Goal: Task Accomplishment & Management: Use online tool/utility

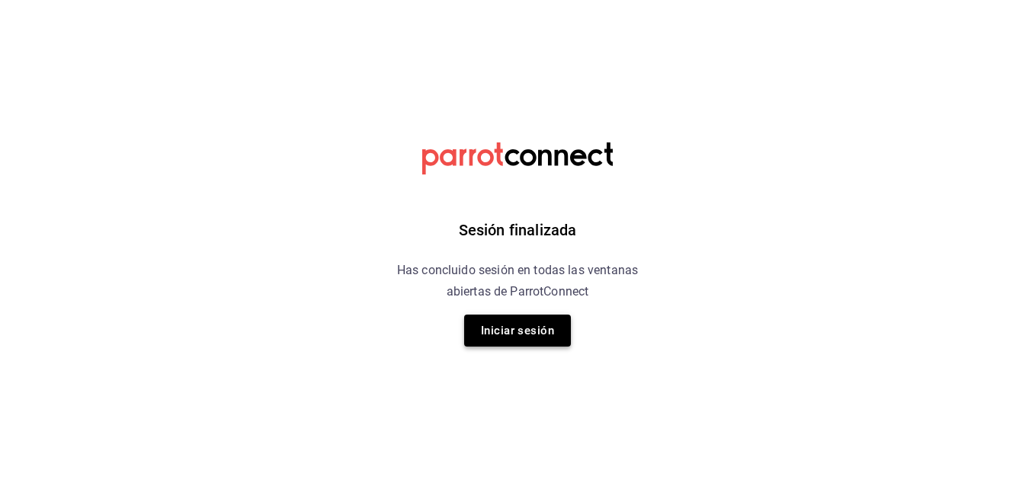
click at [534, 324] on button "Iniciar sesión" at bounding box center [517, 331] width 107 height 32
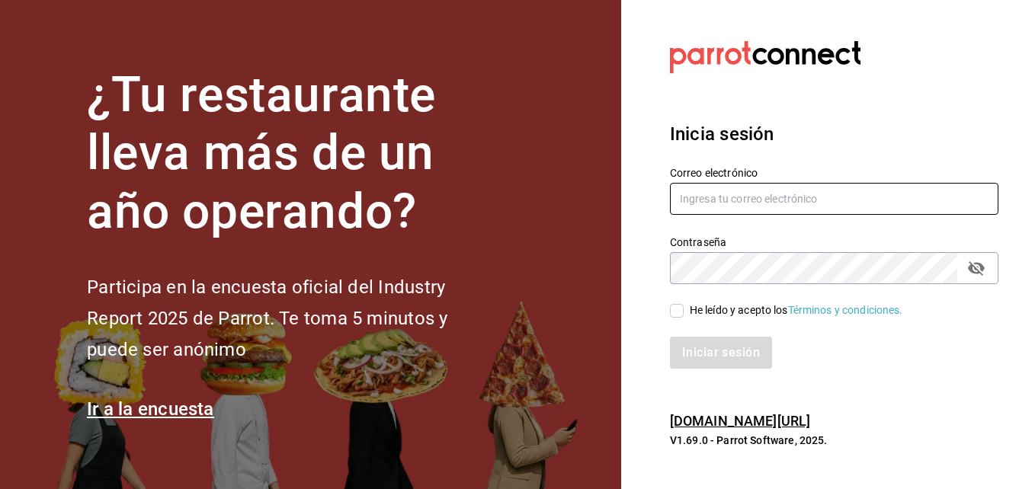
click at [717, 198] on input "text" at bounding box center [834, 199] width 329 height 32
type input "[EMAIL_ADDRESS][DOMAIN_NAME]"
click at [679, 312] on input "He leído y acepto los Términos y condiciones." at bounding box center [677, 311] width 14 height 14
checkbox input "true"
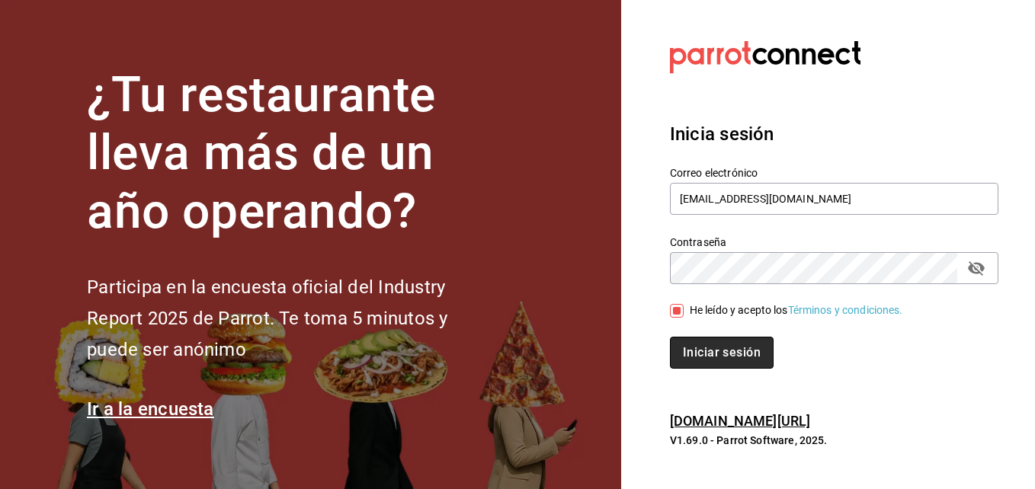
click at [686, 355] on button "Iniciar sesión" at bounding box center [722, 353] width 104 height 32
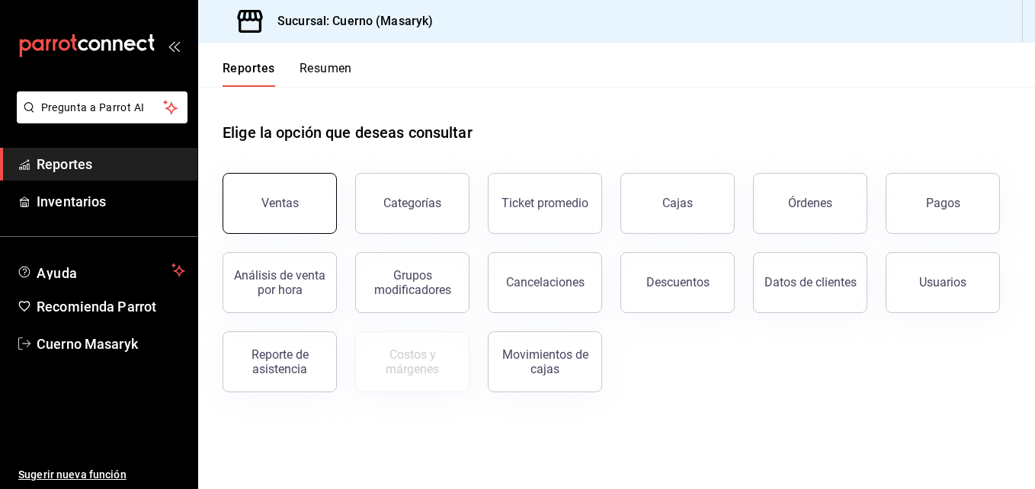
click at [316, 191] on button "Ventas" at bounding box center [280, 203] width 114 height 61
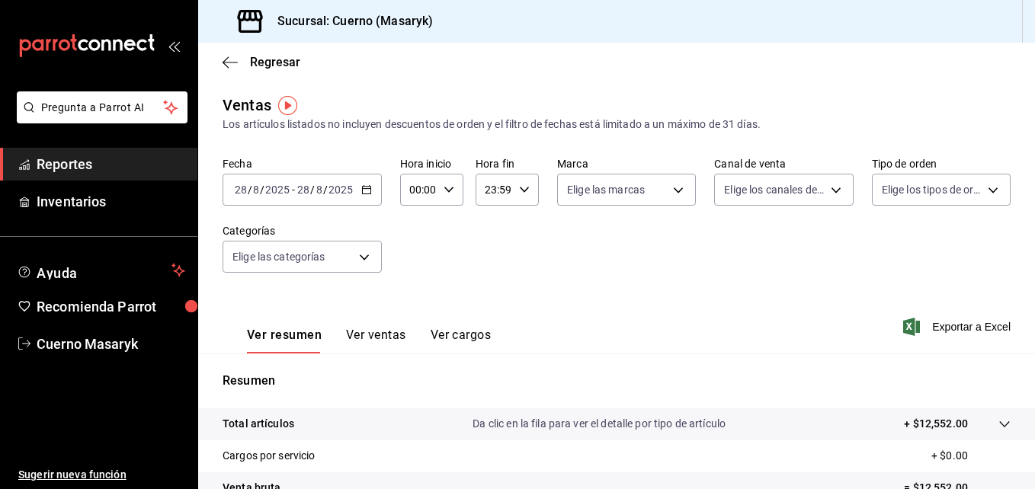
click at [361, 191] on icon "button" at bounding box center [366, 190] width 11 height 11
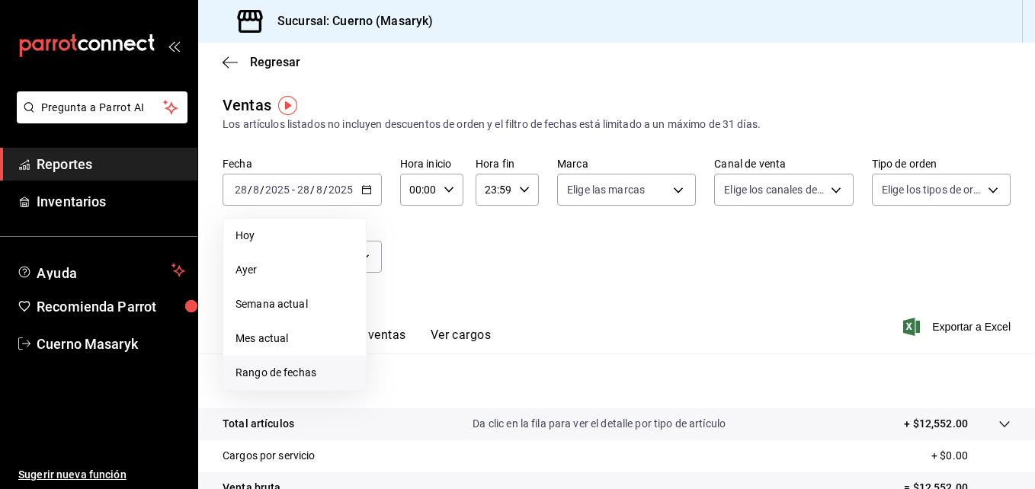
click at [266, 375] on span "Rango de fechas" at bounding box center [295, 373] width 118 height 16
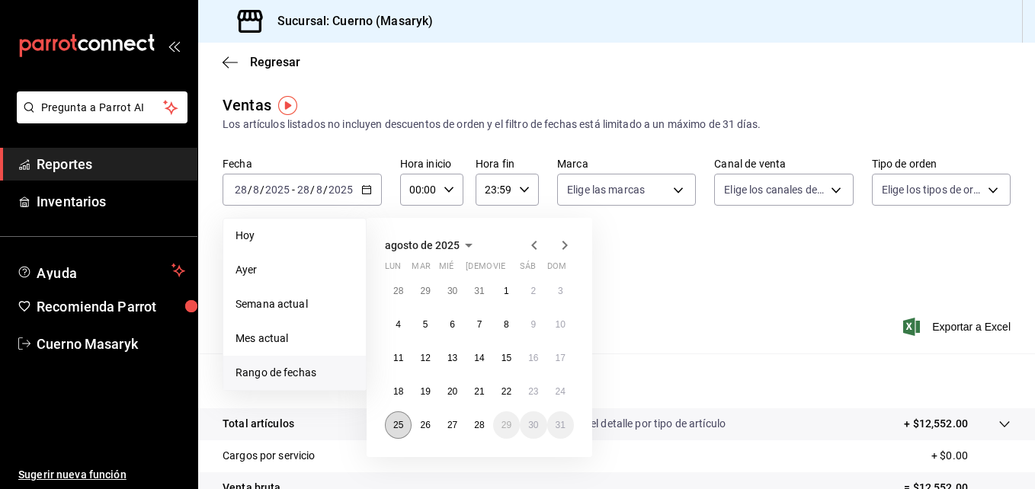
click at [395, 428] on abbr "25" at bounding box center [398, 425] width 10 height 11
click at [486, 432] on button "28" at bounding box center [479, 425] width 27 height 27
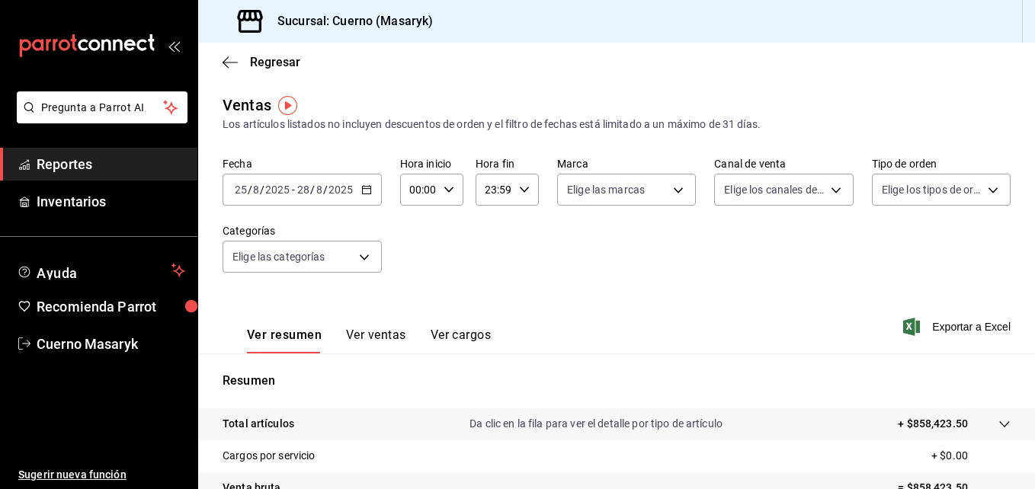
click at [365, 194] on \(Stroke\) "button" at bounding box center [366, 190] width 9 height 8
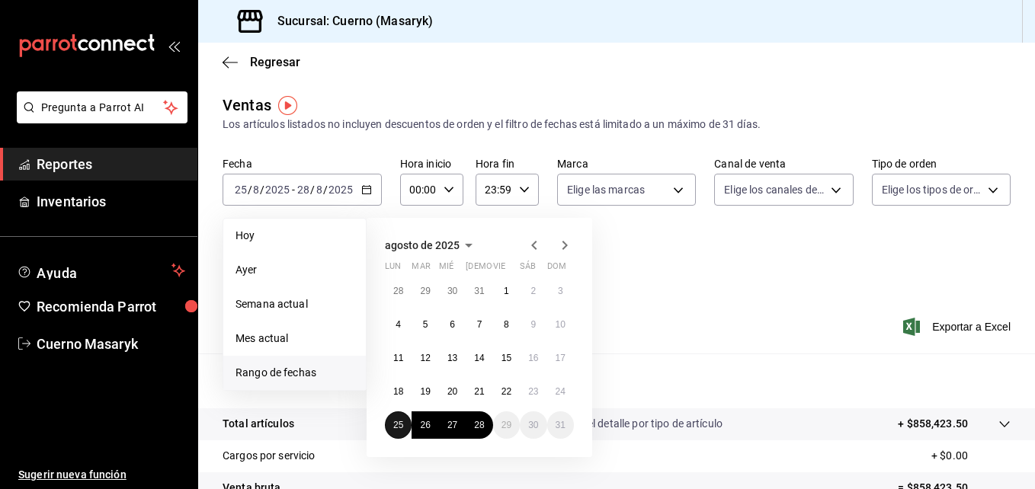
click at [391, 418] on button "25" at bounding box center [398, 425] width 27 height 27
click at [478, 423] on abbr "28" at bounding box center [479, 425] width 10 height 11
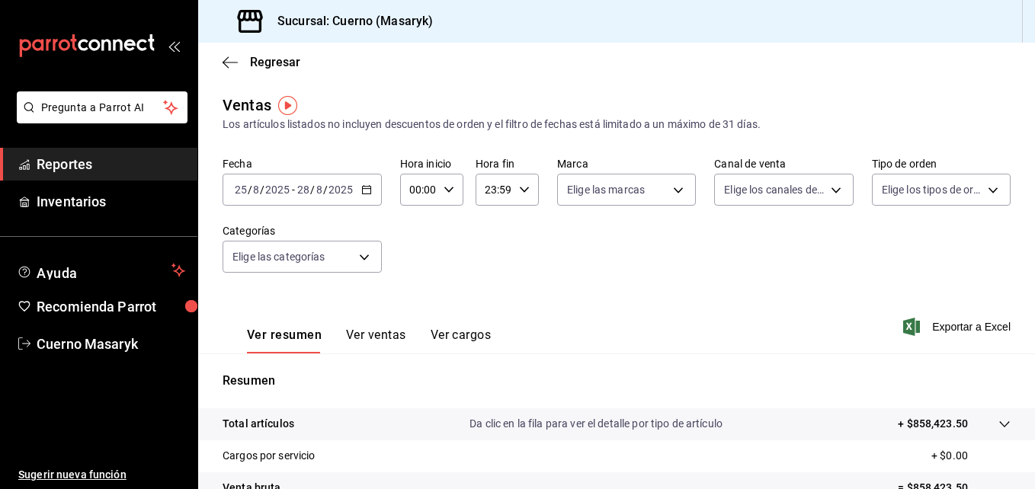
click at [449, 191] on icon "button" at bounding box center [449, 190] width 11 height 11
click at [416, 258] on button "04" at bounding box center [415, 267] width 25 height 30
type input "04:00"
click at [517, 191] on div at bounding box center [517, 244] width 1035 height 489
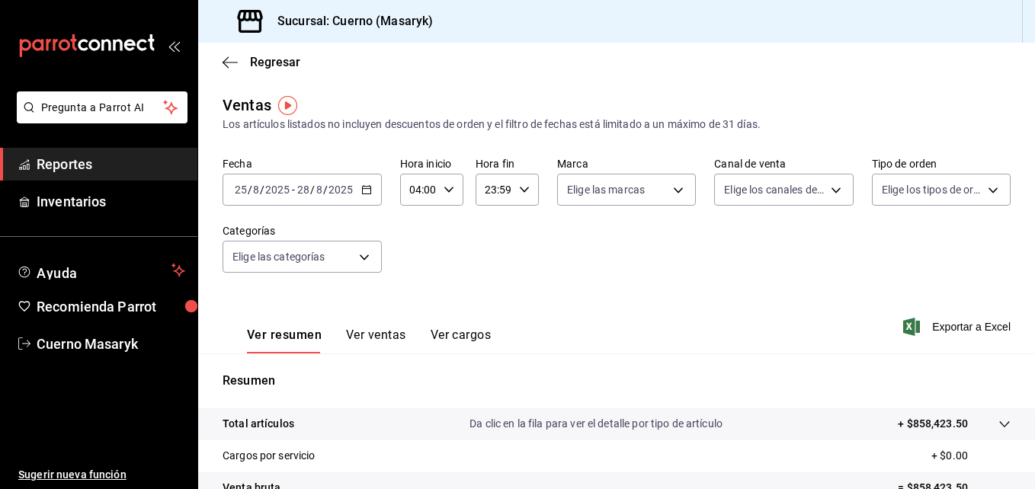
click at [519, 191] on icon "button" at bounding box center [524, 190] width 11 height 11
click at [481, 230] on button "05" at bounding box center [489, 238] width 25 height 30
type input "05:59"
click at [698, 222] on div at bounding box center [517, 244] width 1035 height 489
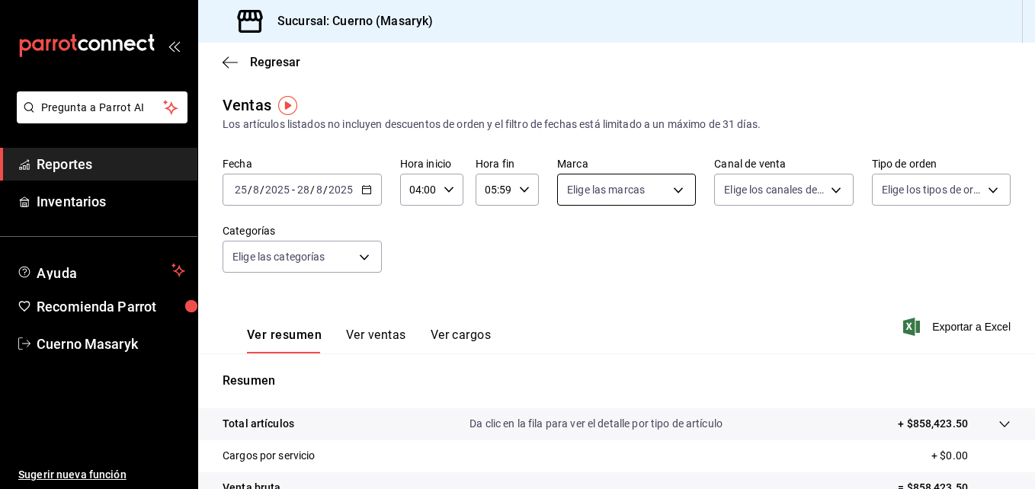
click at [678, 191] on body "Pregunta a Parrot AI Reportes Inventarios Ayuda Recomienda Parrot Cuerno Masary…" at bounding box center [517, 244] width 1035 height 489
click at [571, 306] on input "checkbox" at bounding box center [570, 301] width 14 height 14
checkbox input "true"
type input "4ea0d660-02b3-4785-bb88-48b5ef6e196c"
checkbox input "true"
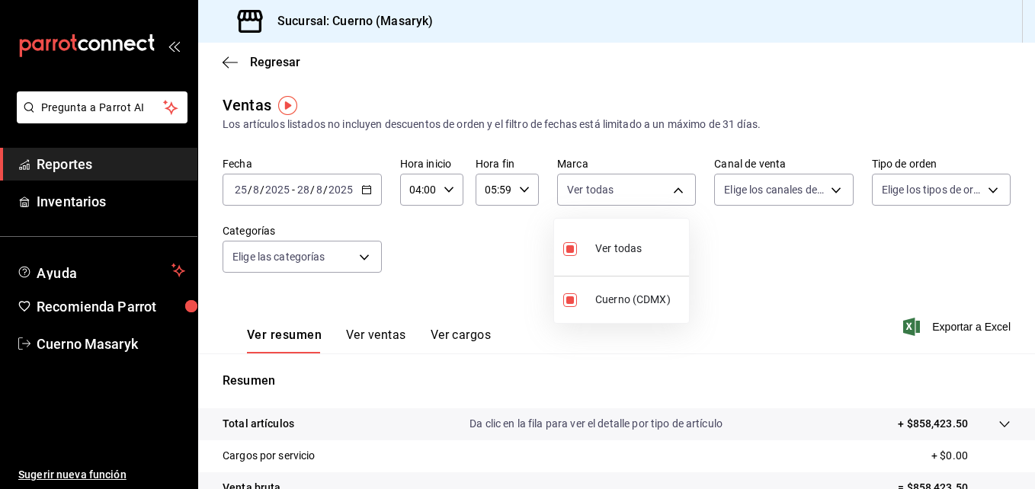
click at [830, 188] on div at bounding box center [517, 244] width 1035 height 489
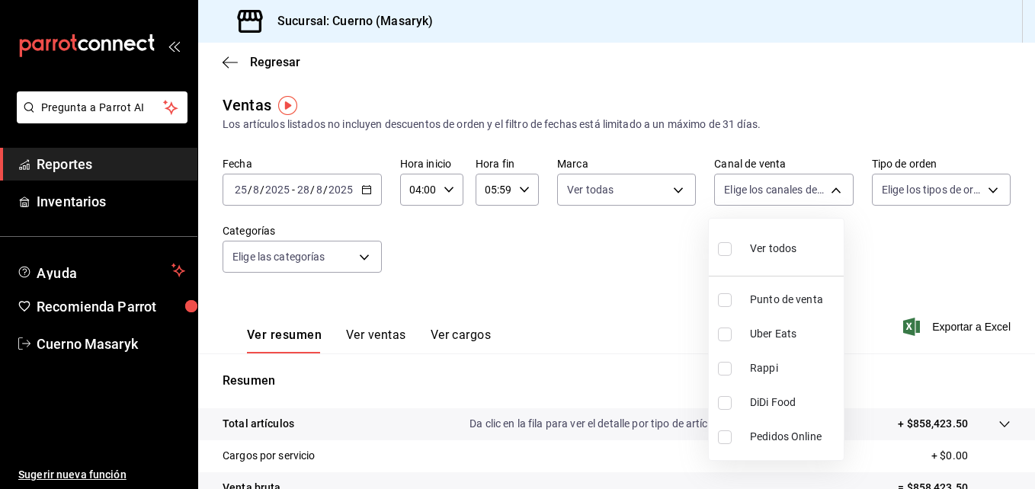
click at [830, 188] on body "Pregunta a Parrot AI Reportes Inventarios Ayuda Recomienda Parrot Cuerno Masary…" at bounding box center [517, 244] width 1035 height 489
click at [727, 252] on input "checkbox" at bounding box center [725, 249] width 14 height 14
checkbox input "true"
type input "PARROT,UBER_EATS,RAPPI,DIDI_FOOD,ONLINE"
checkbox input "true"
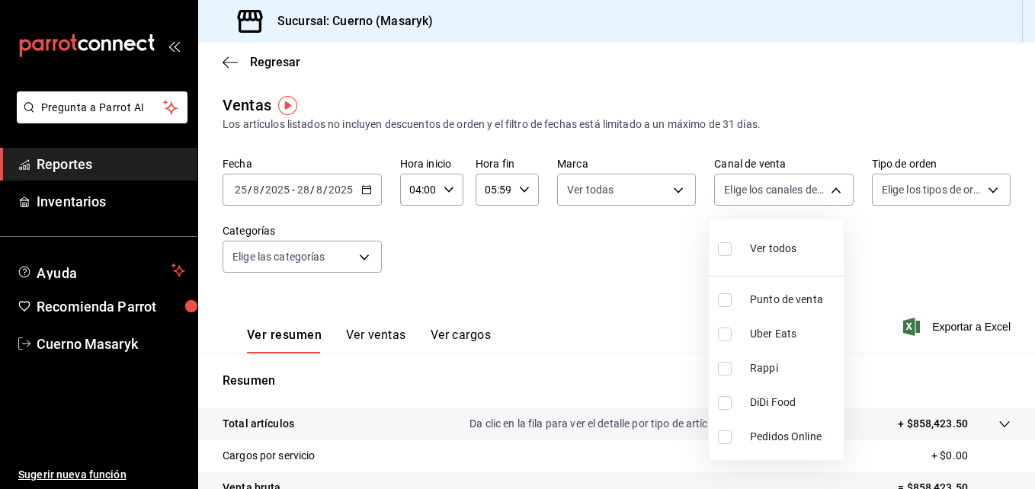
checkbox input "true"
click at [984, 189] on div at bounding box center [517, 244] width 1035 height 489
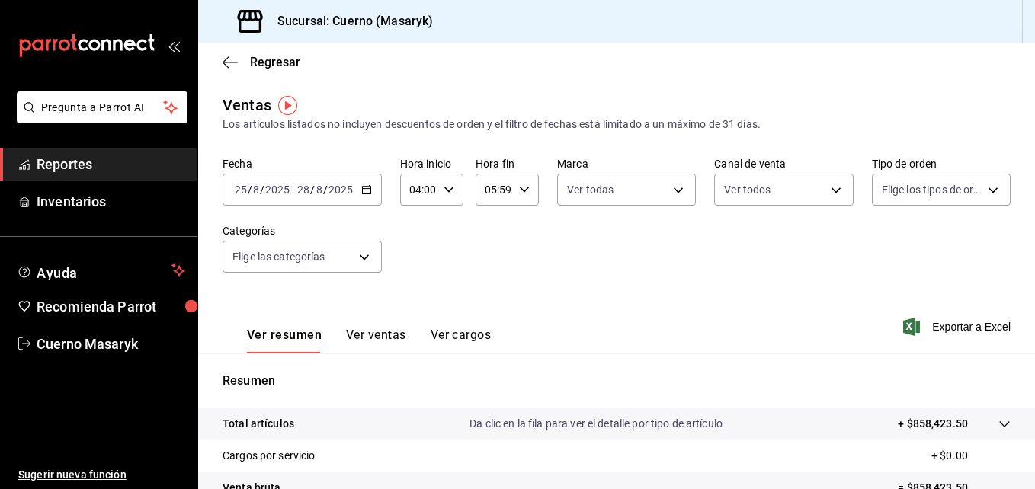
click at [984, 189] on body "Pregunta a Parrot AI Reportes Inventarios Ayuda Recomienda Parrot Cuerno Masary…" at bounding box center [517, 244] width 1035 height 489
click at [876, 251] on input "checkbox" at bounding box center [880, 249] width 14 height 14
checkbox input "true"
type input "d8208262-291b-4595-bbfa-ed1e8660efdb,73ecdc8a-b505-4242-b24a-d5f1595b9b0a,EXTER…"
checkbox input "true"
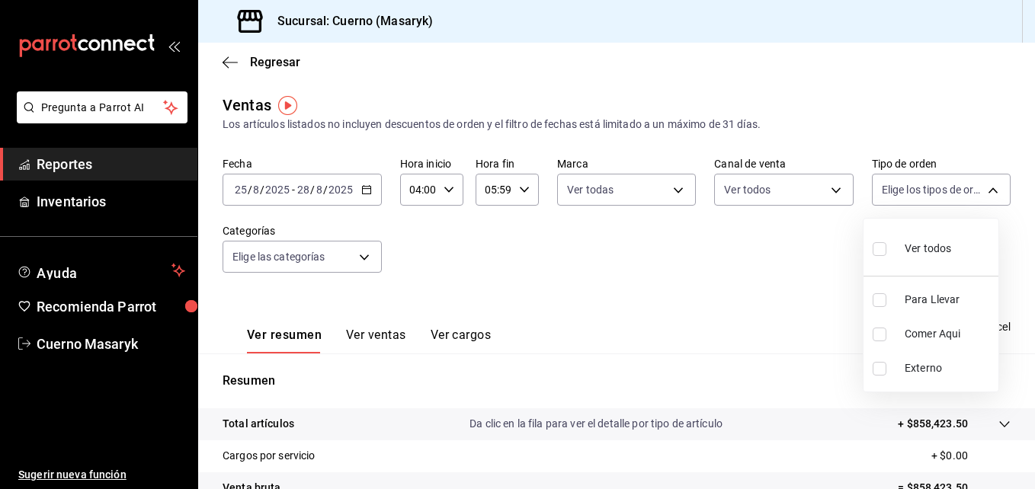
checkbox input "true"
click at [379, 279] on div at bounding box center [517, 244] width 1035 height 489
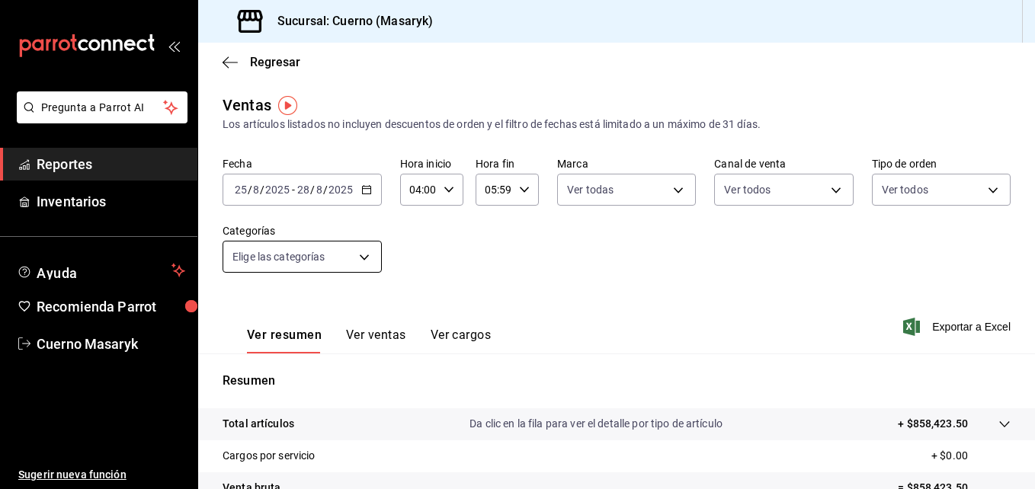
click at [373, 261] on body "Pregunta a Parrot AI Reportes Inventarios Ayuda Recomienda Parrot Cuerno Masary…" at bounding box center [517, 244] width 1035 height 489
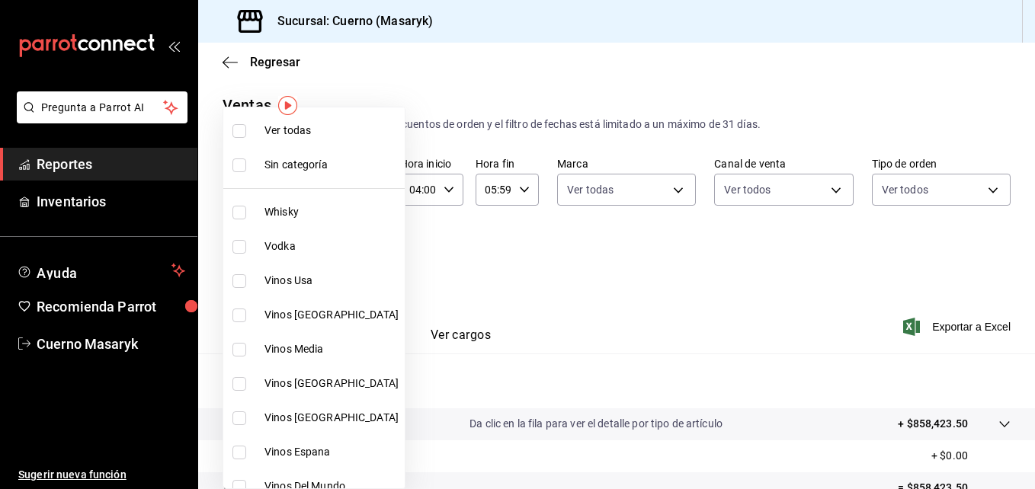
click at [240, 133] on input "checkbox" at bounding box center [240, 131] width 14 height 14
checkbox input "true"
type input "c67b51a2-384c-483e-a5be-40afd3eac247,ec1a4520-4a99-4810-921e-4abf40ebc8c6,cd2d5…"
checkbox input "true"
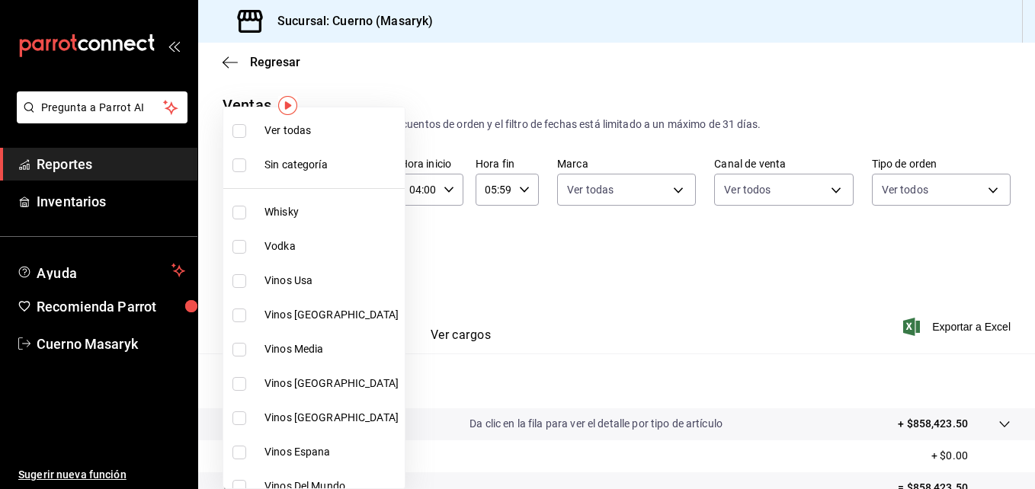
checkbox input "true"
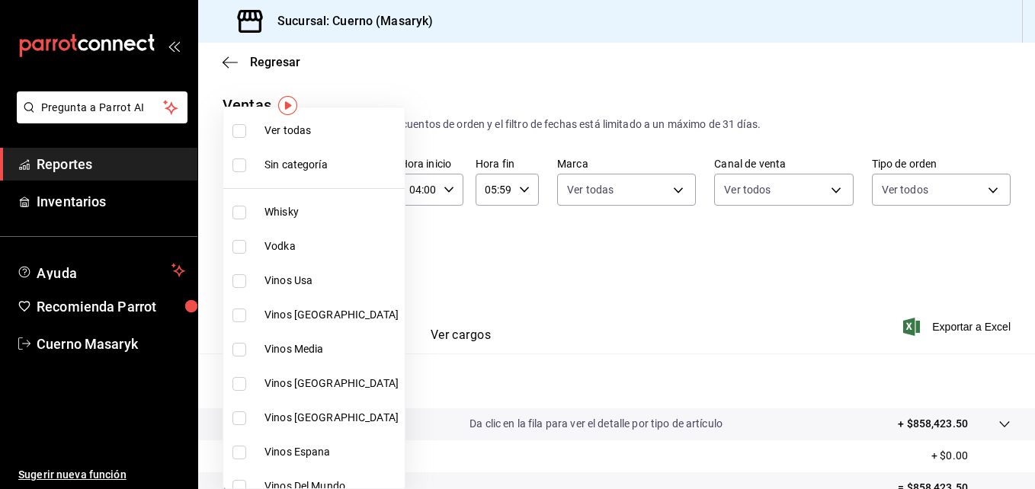
checkbox input "true"
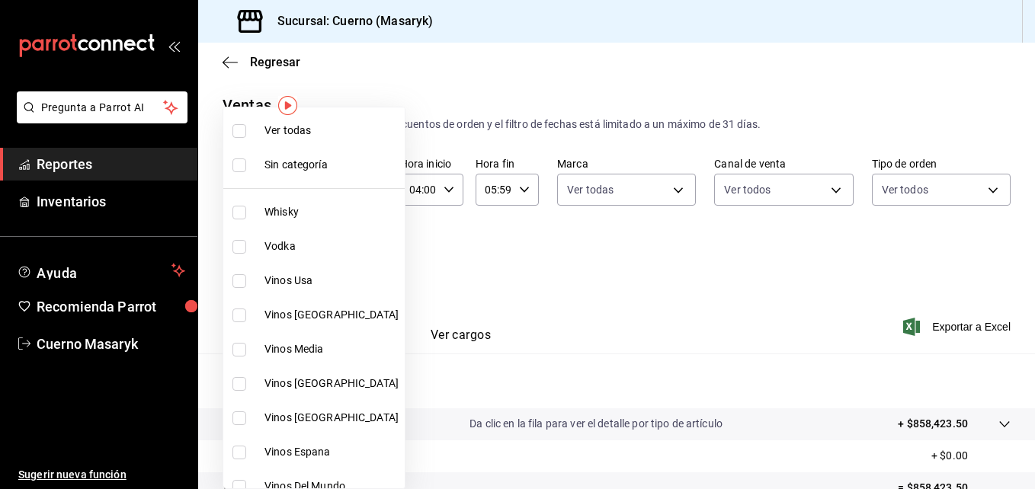
checkbox input "true"
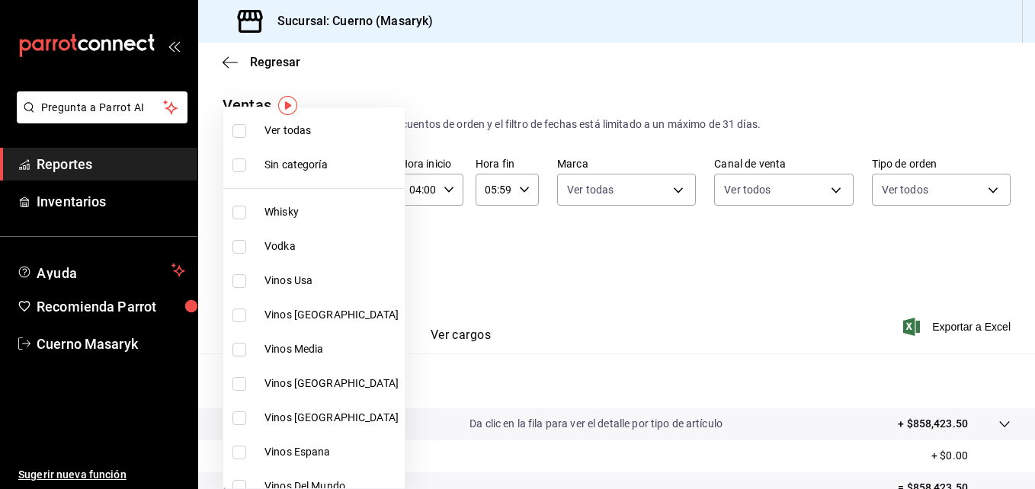
checkbox input "true"
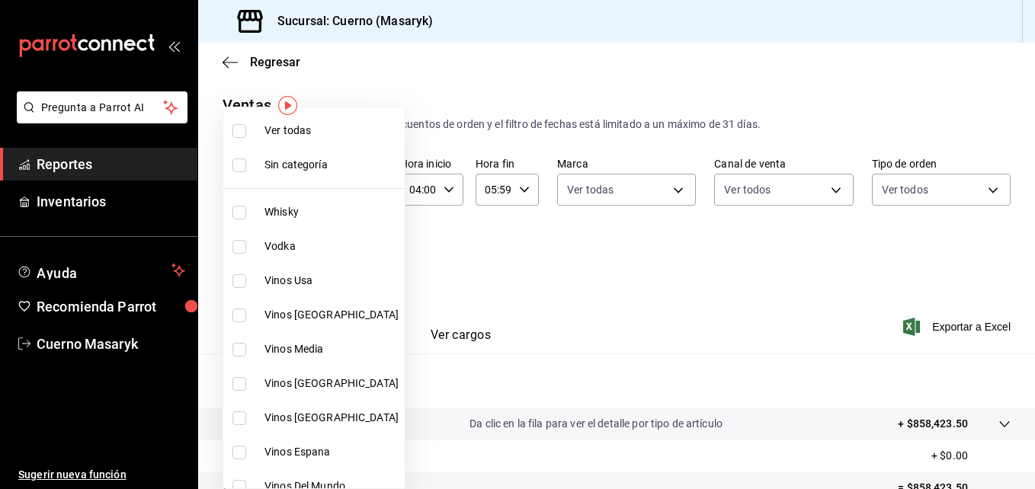
checkbox input "true"
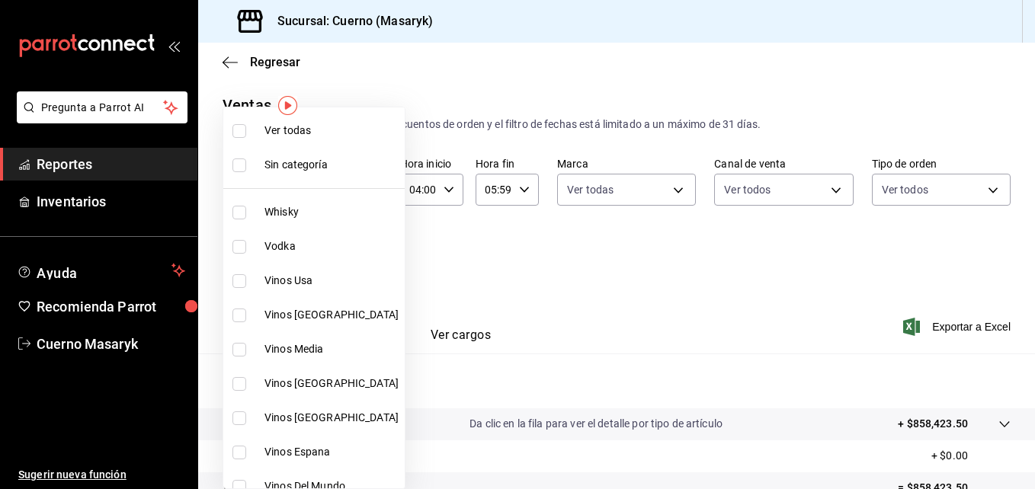
checkbox input "true"
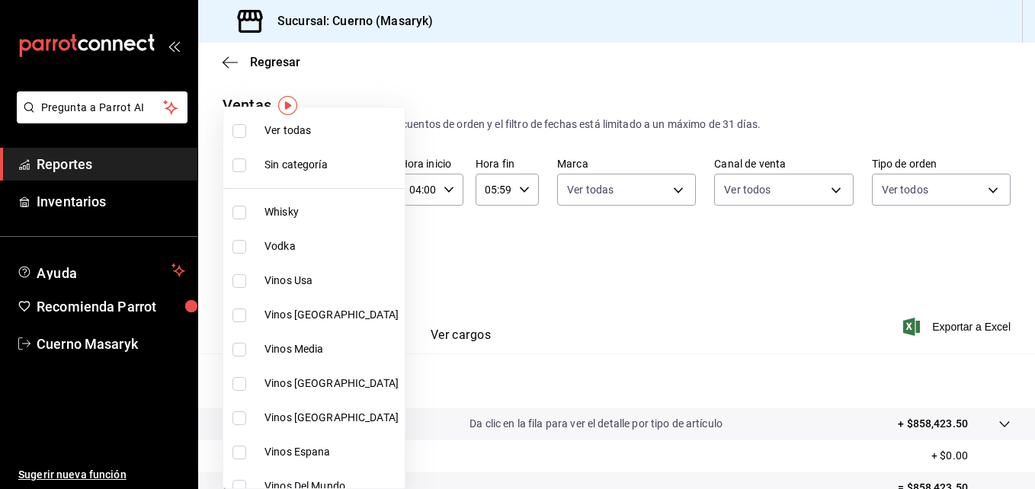
checkbox input "true"
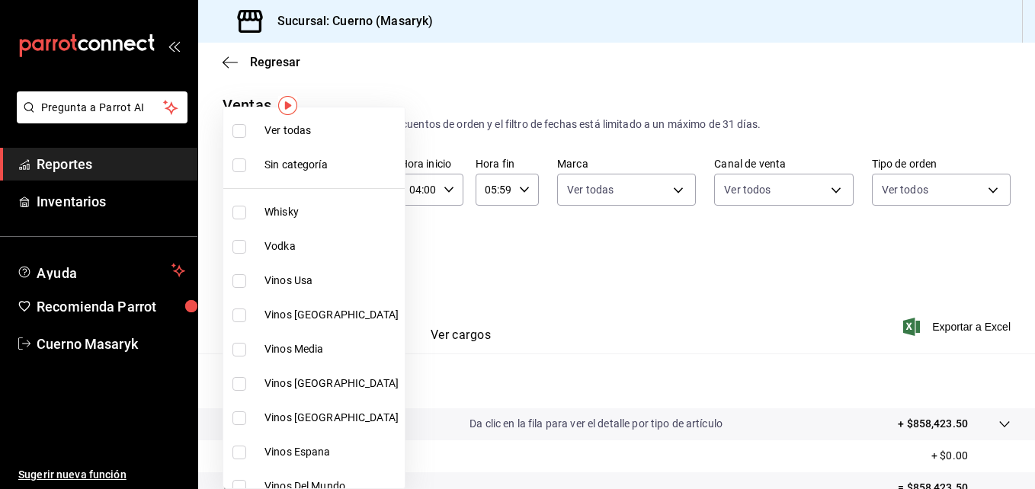
checkbox input "true"
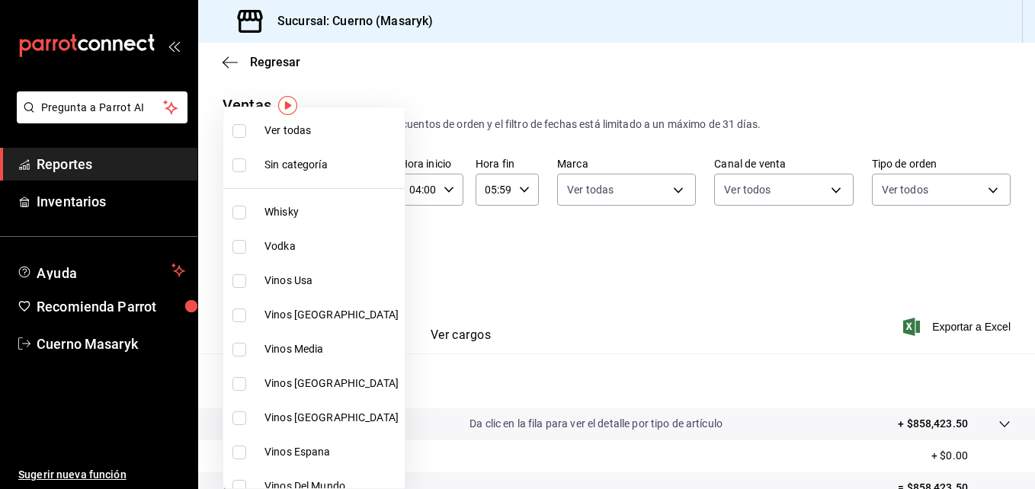
checkbox input "true"
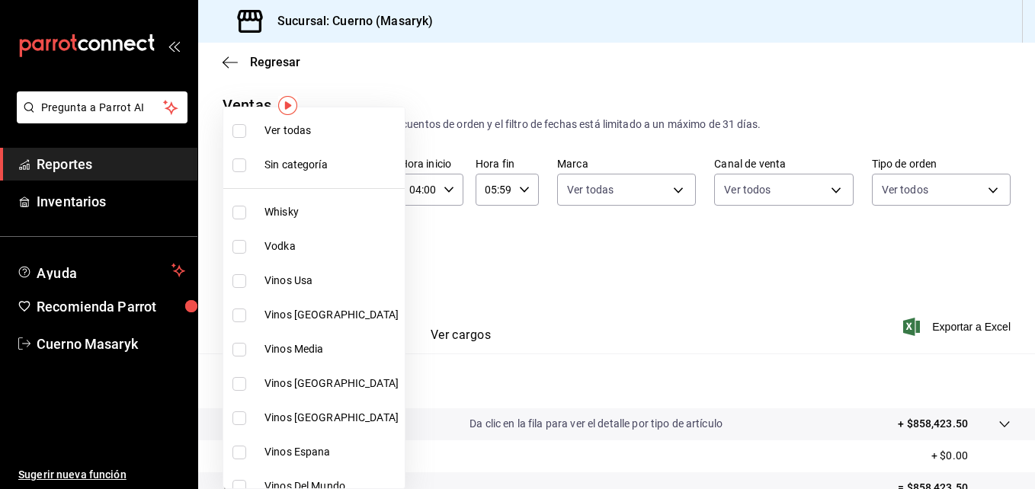
checkbox input "true"
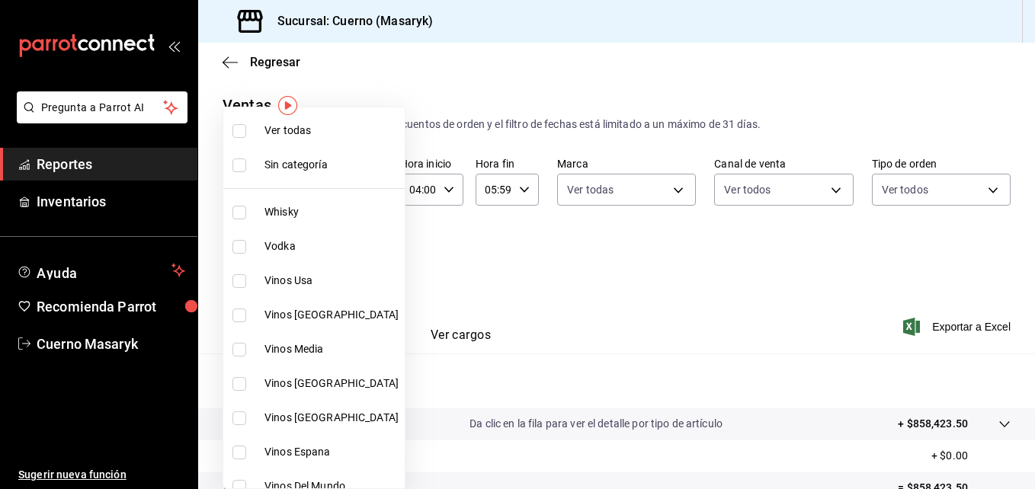
checkbox input "true"
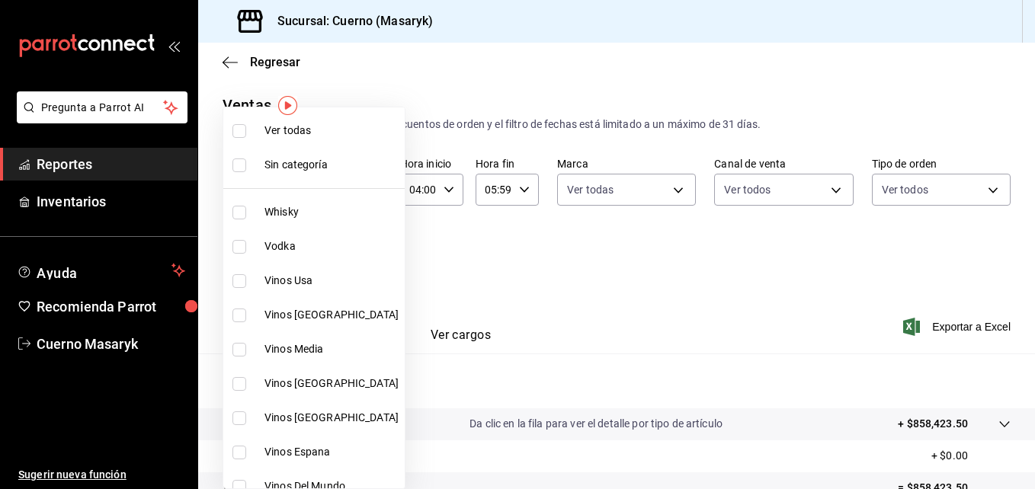
checkbox input "true"
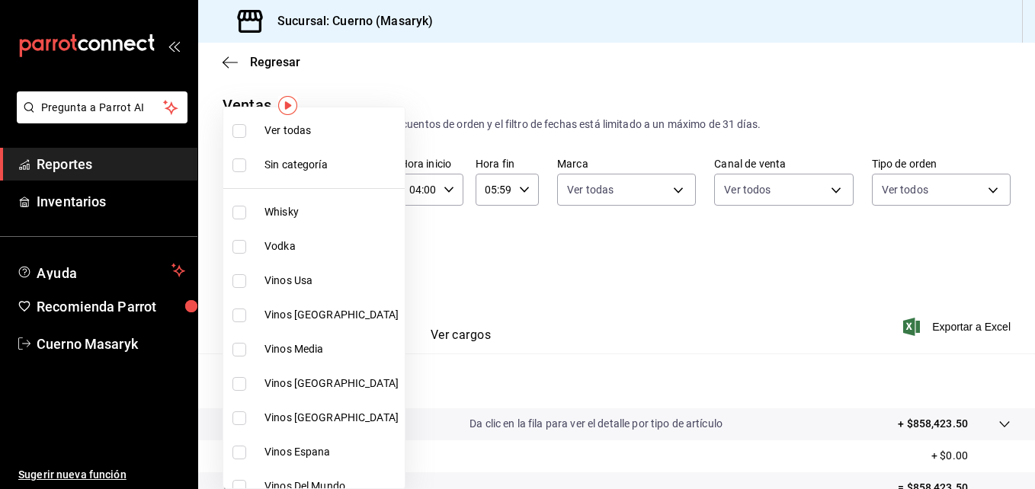
checkbox input "true"
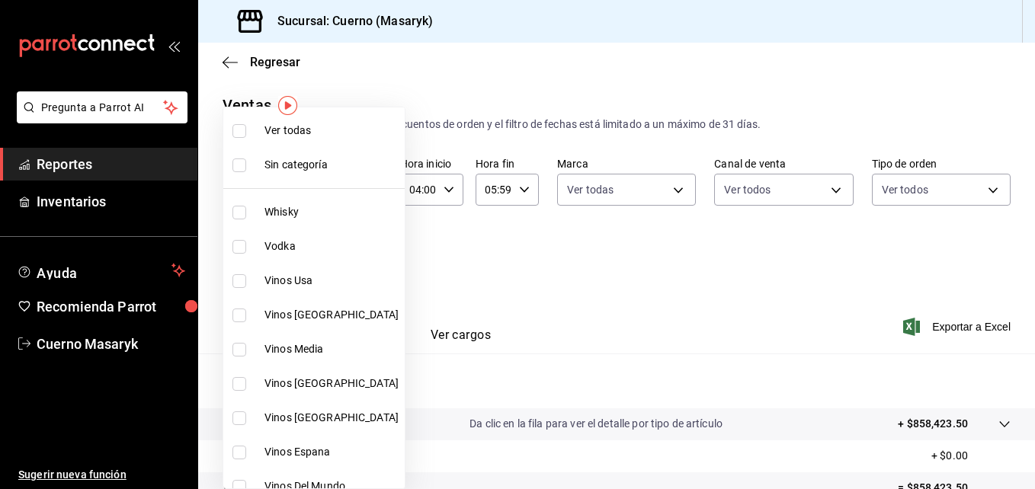
checkbox input "true"
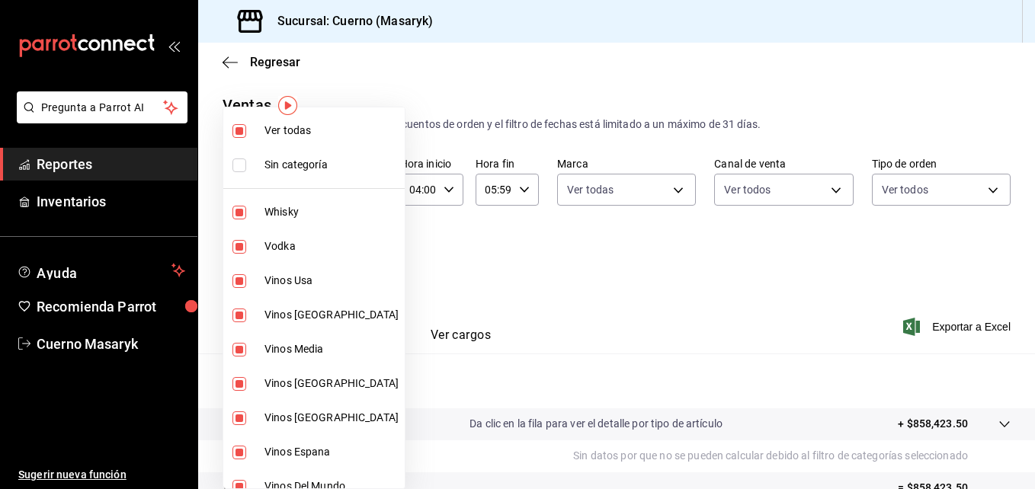
click at [650, 268] on div at bounding box center [517, 244] width 1035 height 489
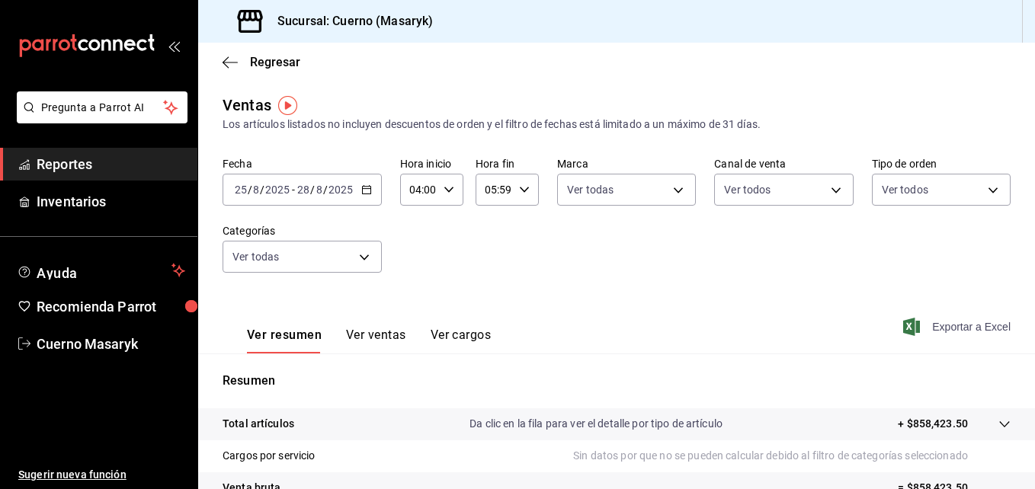
click at [981, 326] on span "Exportar a Excel" at bounding box center [959, 327] width 104 height 18
